Goal: Information Seeking & Learning: Learn about a topic

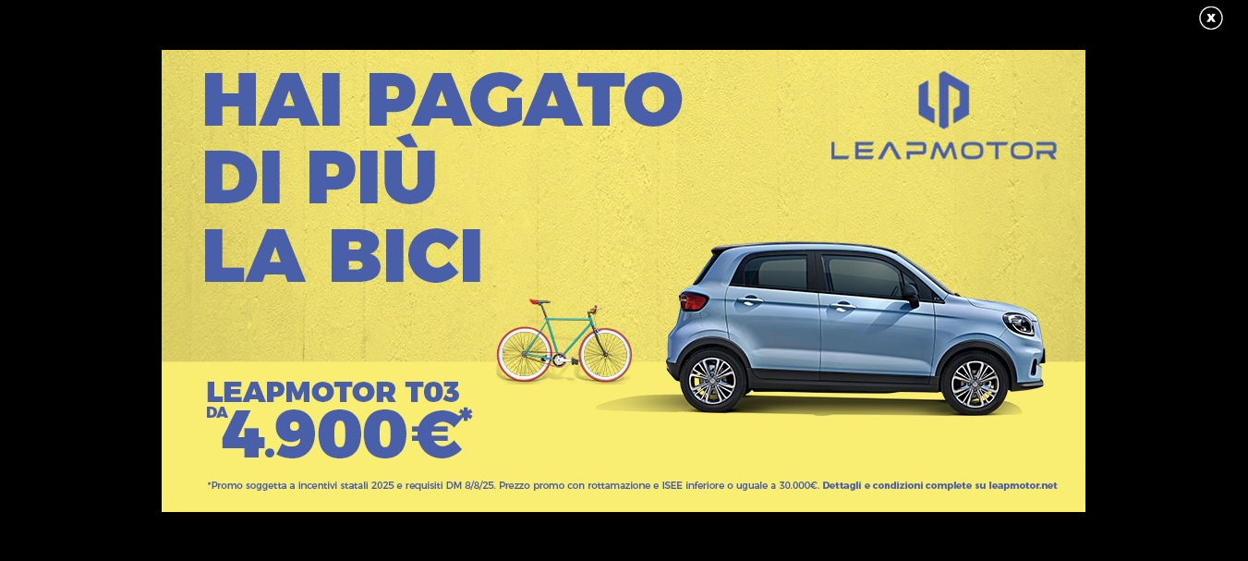
click at [1204, 17] on link at bounding box center [1221, 19] width 46 height 28
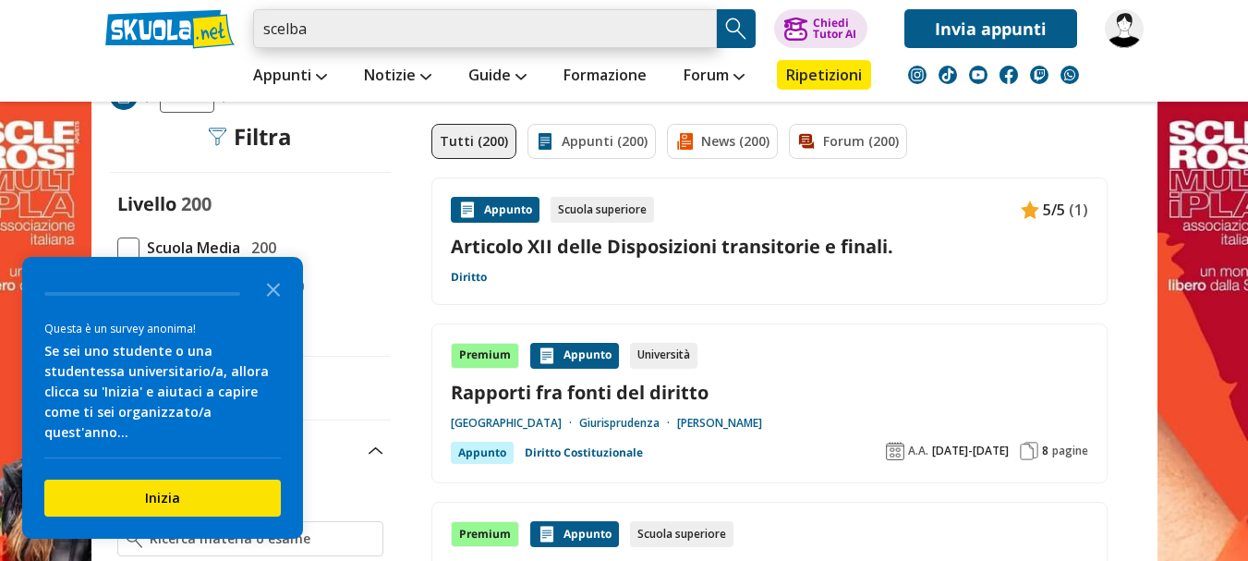
drag, startPoint x: 441, startPoint y: 30, endPoint x: 204, endPoint y: 19, distance: 236.8
click at [204, 19] on div "scelba Articolo XII delle Disposizioni transitorie e finali. Diritto Rapporti f…" at bounding box center [624, 24] width 1066 height 48
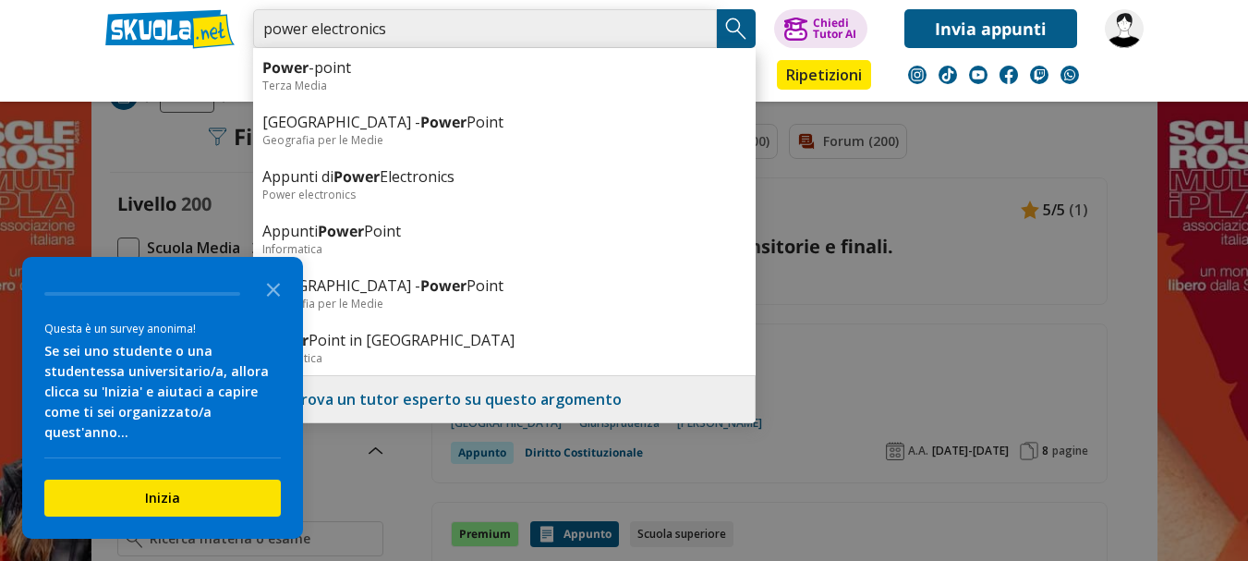
type input "power electronics"
click at [945, 26] on link "Invia appunti" at bounding box center [991, 28] width 173 height 39
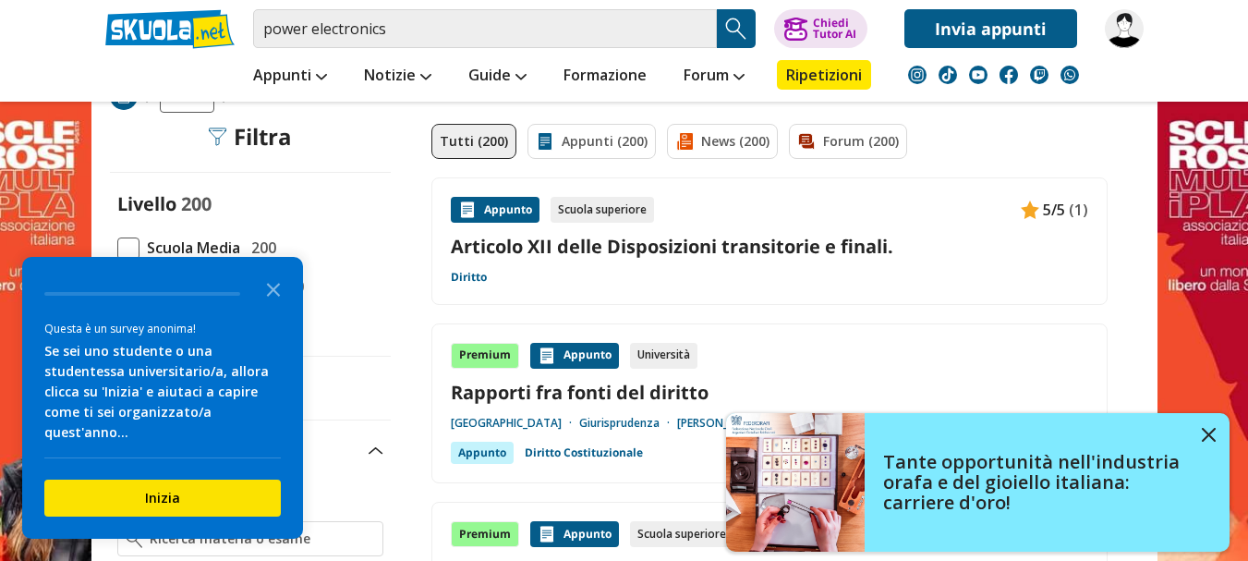
click at [945, 26] on link "Invia appunti" at bounding box center [991, 28] width 173 height 39
click at [905, 9] on link "Invia appunti" at bounding box center [991, 28] width 173 height 39
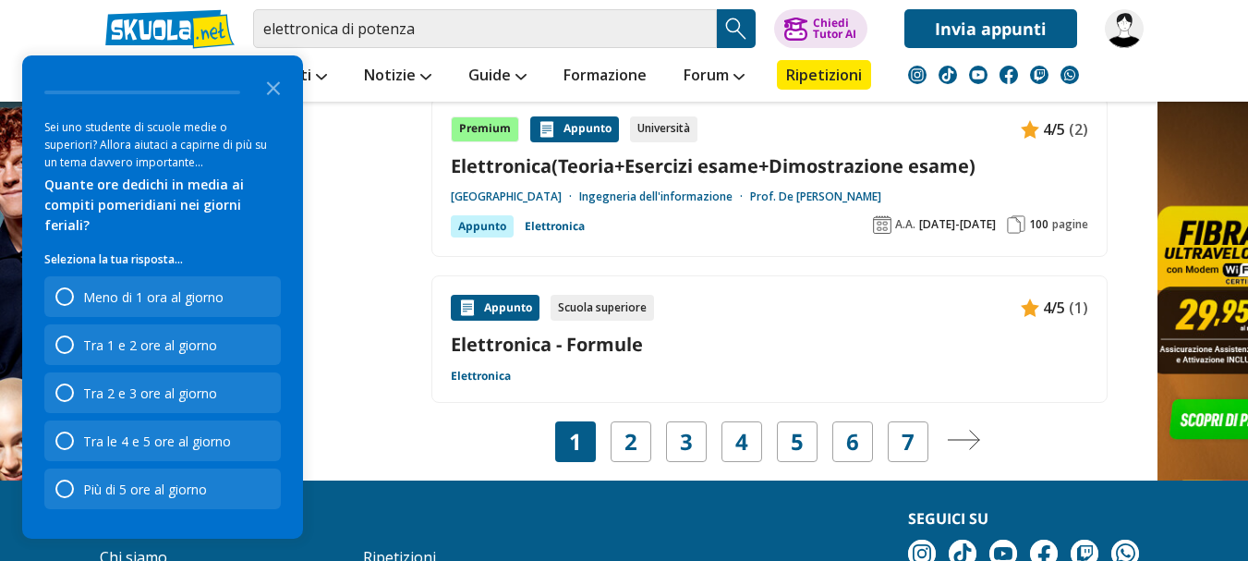
scroll to position [3080, 0]
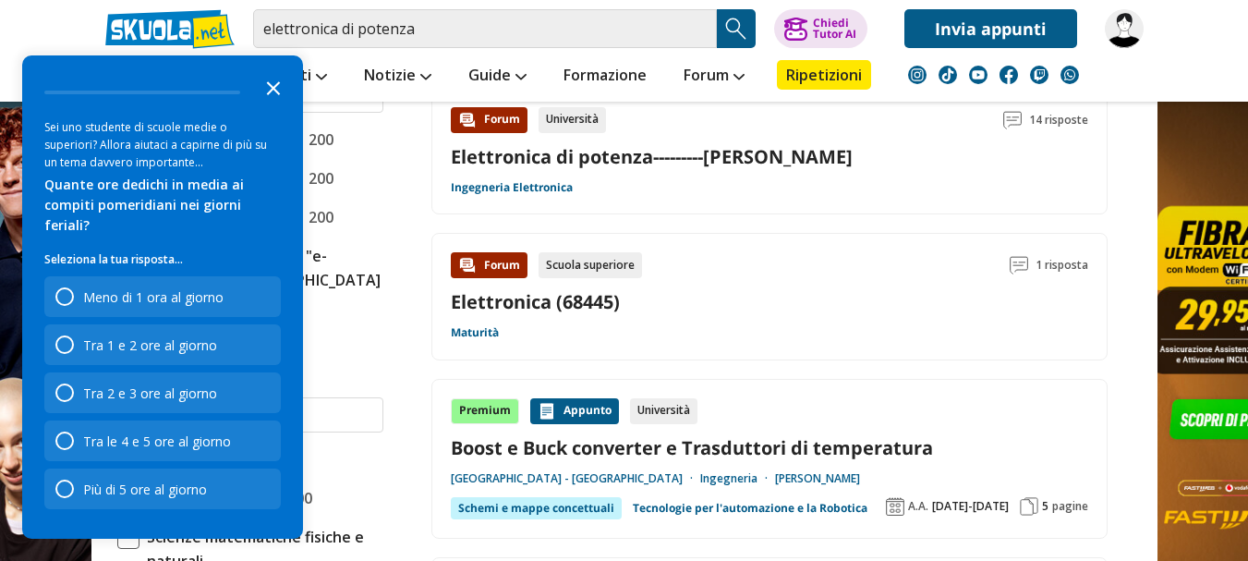
click at [270, 103] on icon "Close the survey" at bounding box center [273, 86] width 37 height 37
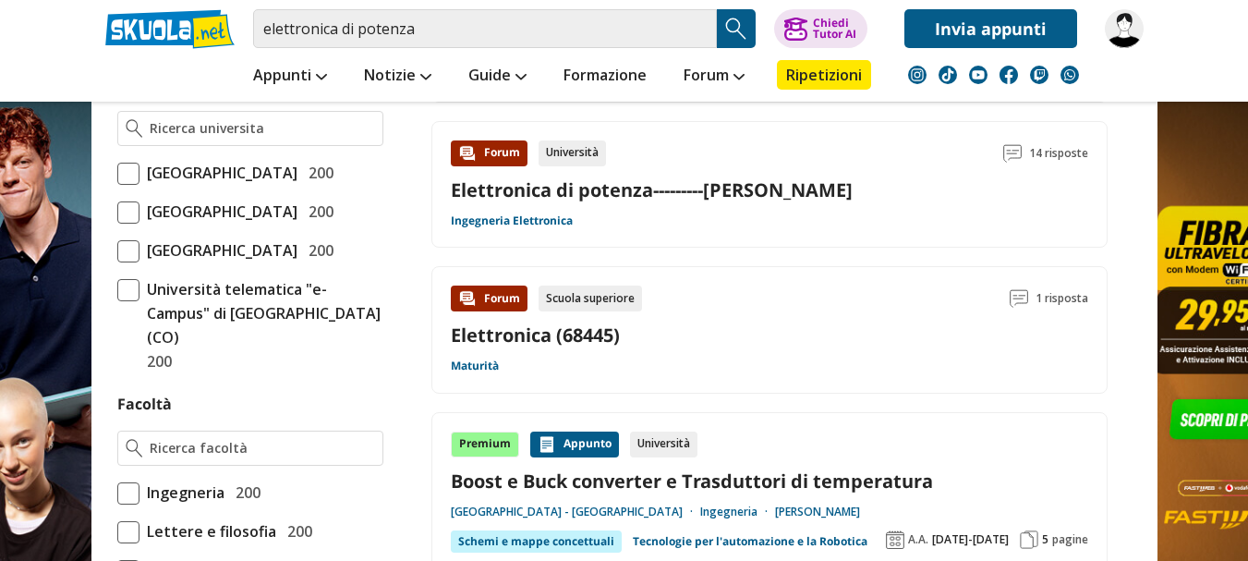
scroll to position [739, 0]
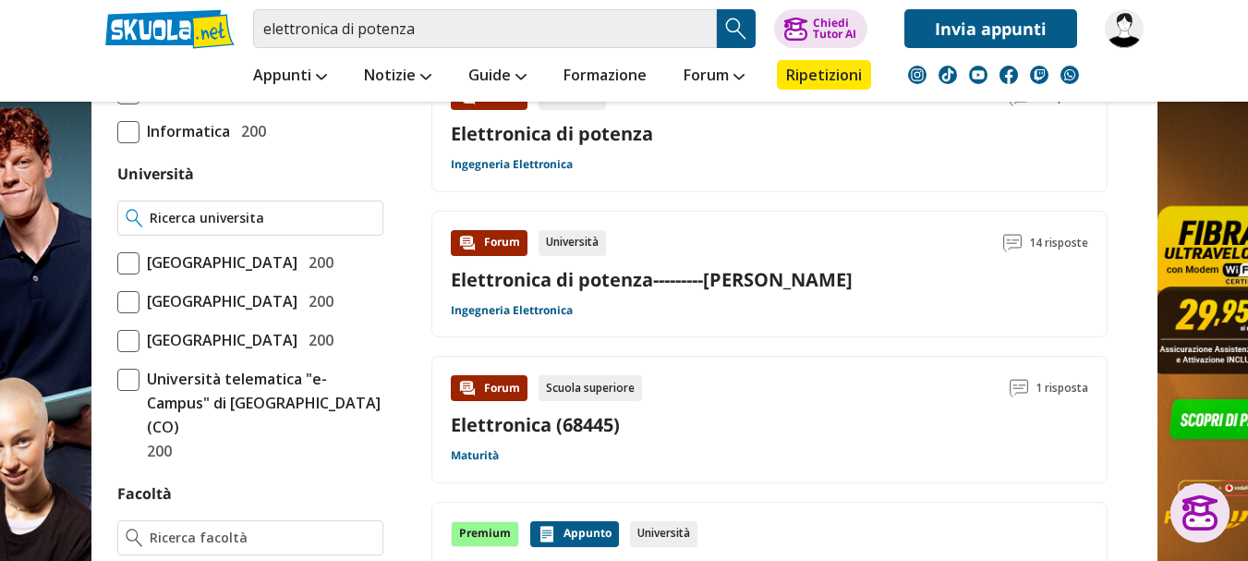
click at [254, 221] on input "Università" at bounding box center [262, 218] width 225 height 18
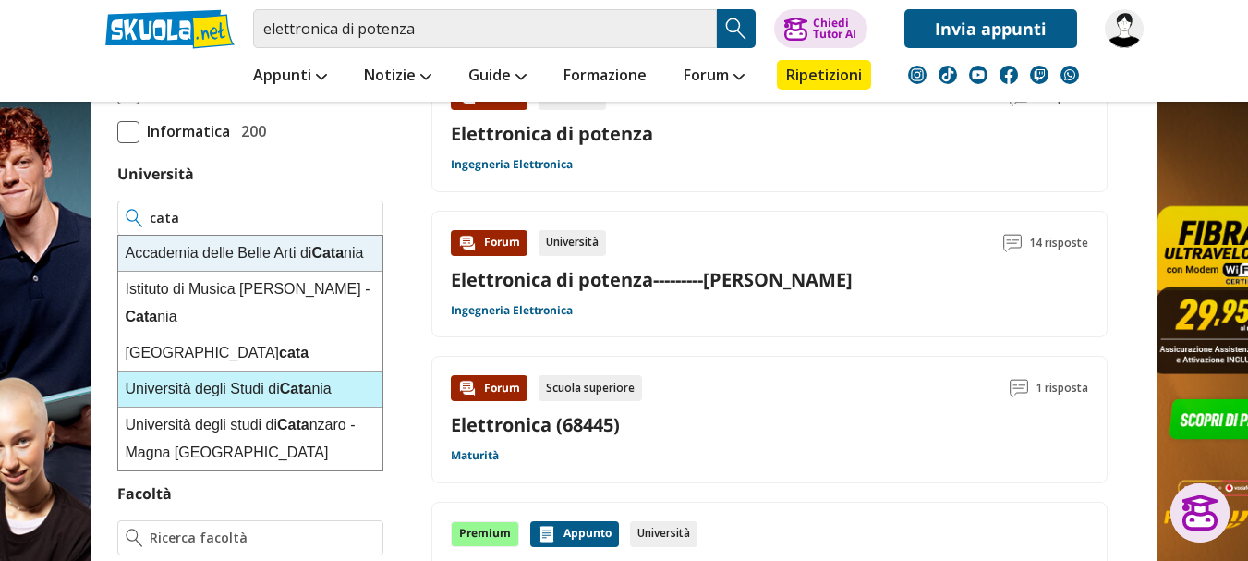
click at [338, 379] on div "Università degli Studi di Cata nia" at bounding box center [250, 389] width 264 height 36
type input "[GEOGRAPHIC_DATA]"
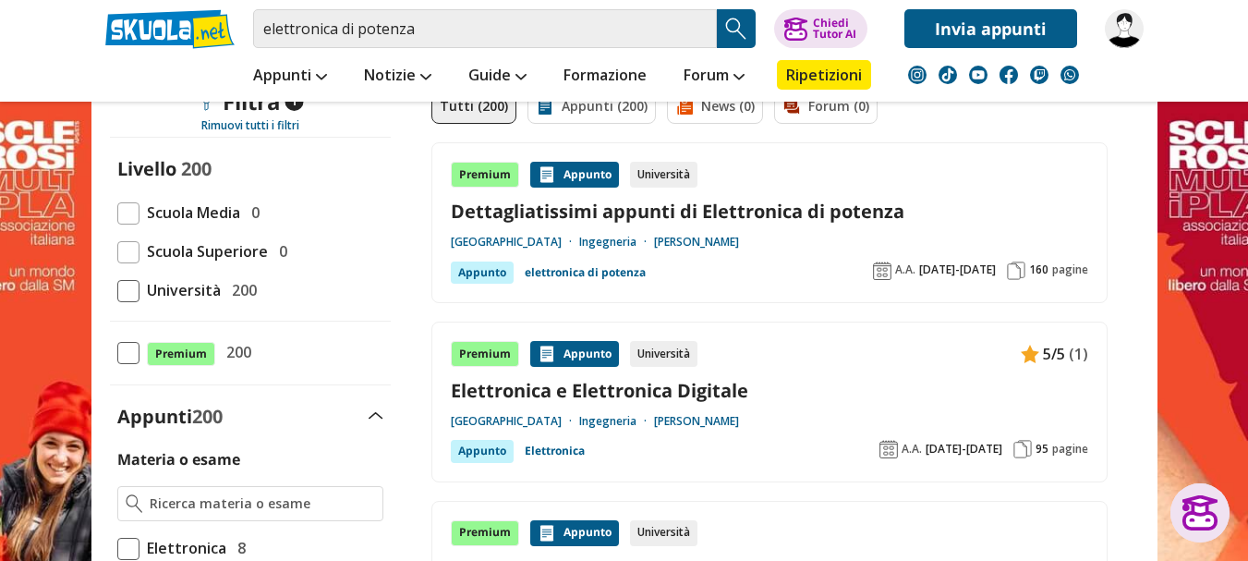
scroll to position [123, 0]
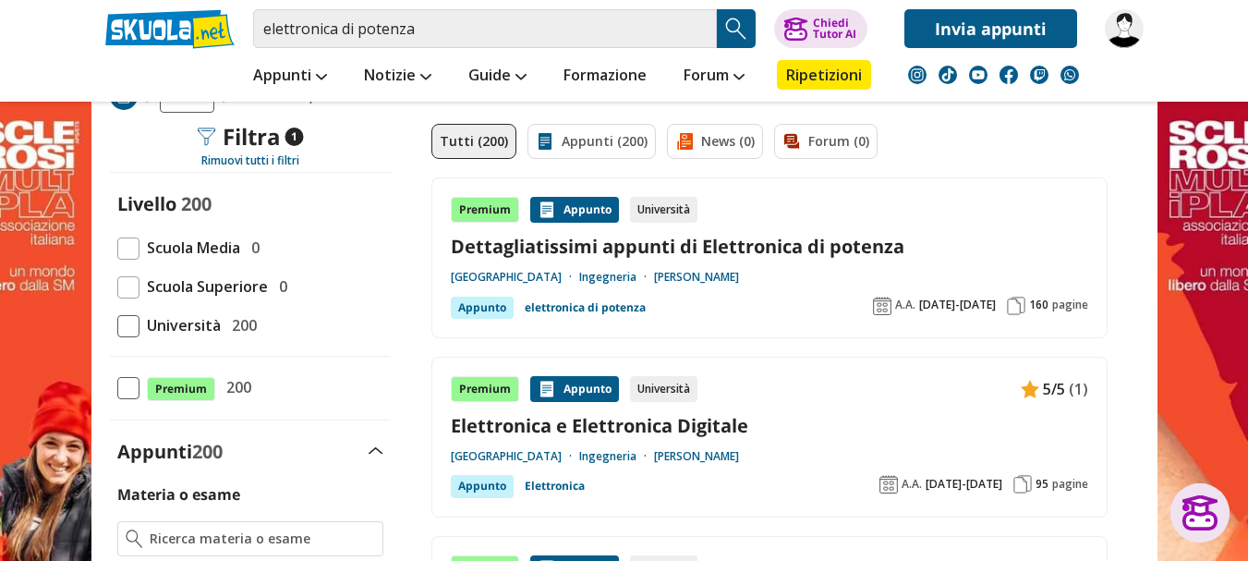
click at [609, 247] on link "Dettagliatissimi appunti di Elettronica di potenza" at bounding box center [770, 246] width 638 height 25
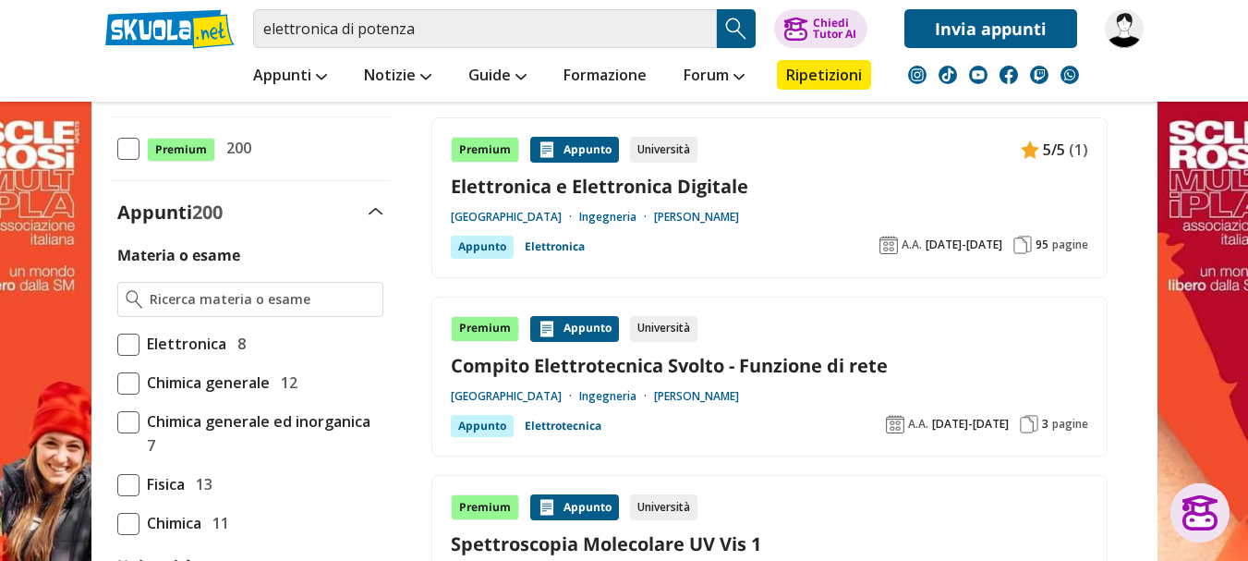
scroll to position [370, 0]
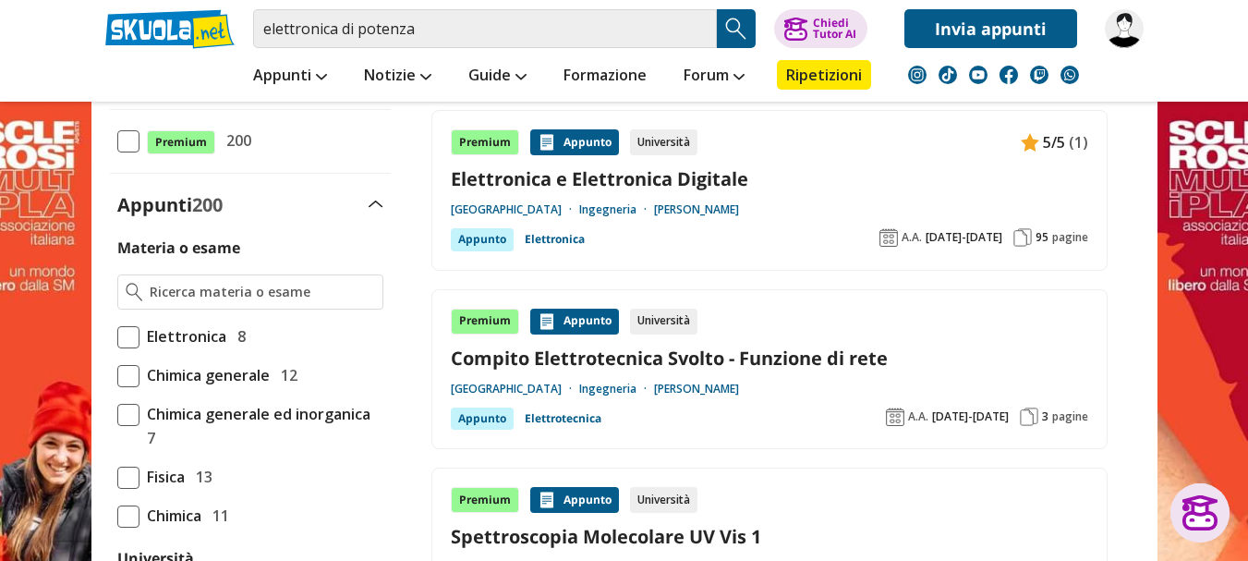
click at [122, 341] on span at bounding box center [128, 337] width 22 height 22
click at [117, 336] on input "Elettronica 8" at bounding box center [117, 336] width 0 height 0
